Goal: Task Accomplishment & Management: Manage account settings

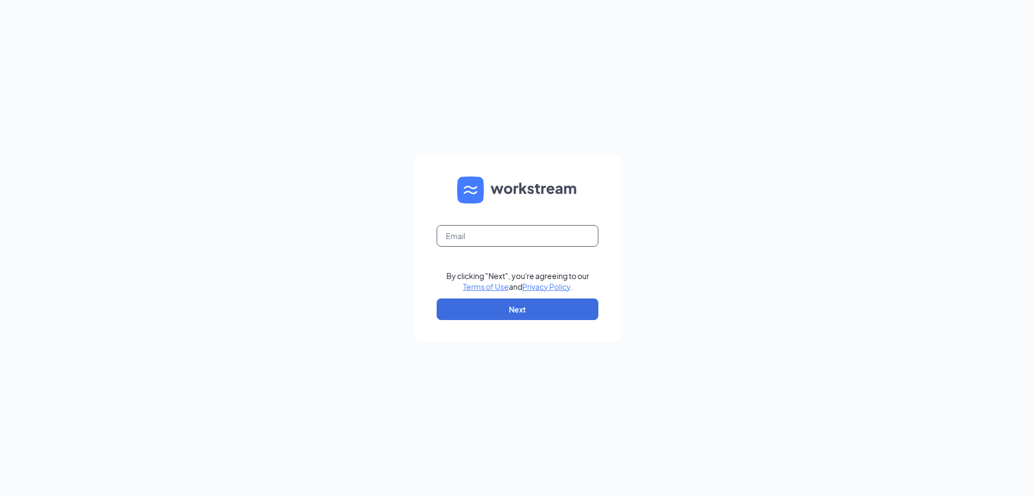
click at [493, 235] on input "text" at bounding box center [518, 236] width 162 height 22
type input "louie.blwoodlands@barlouie.com"
click at [508, 314] on button "Next" at bounding box center [518, 309] width 162 height 22
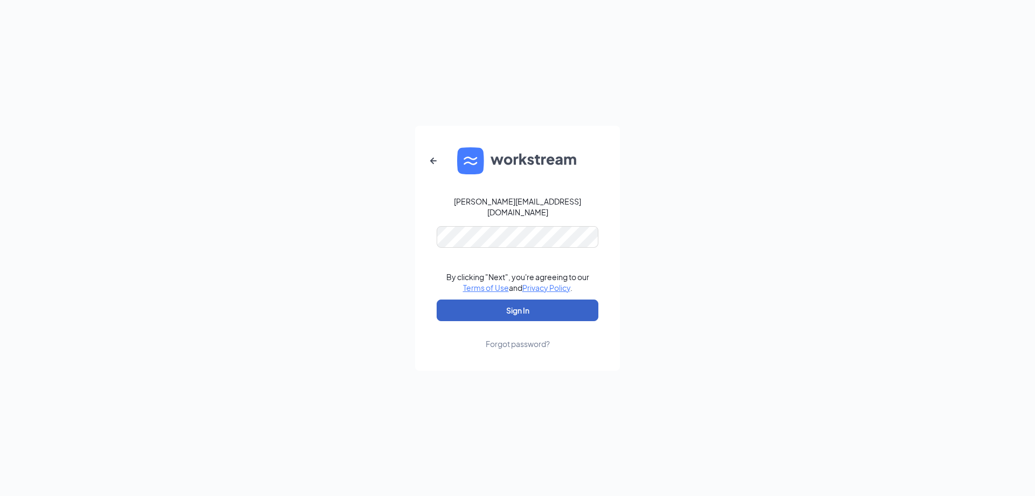
drag, startPoint x: 514, startPoint y: 299, endPoint x: 852, endPoint y: 217, distance: 348.0
click at [514, 300] on button "Sign In" at bounding box center [518, 310] width 162 height 22
